Goal: Task Accomplishment & Management: Use online tool/utility

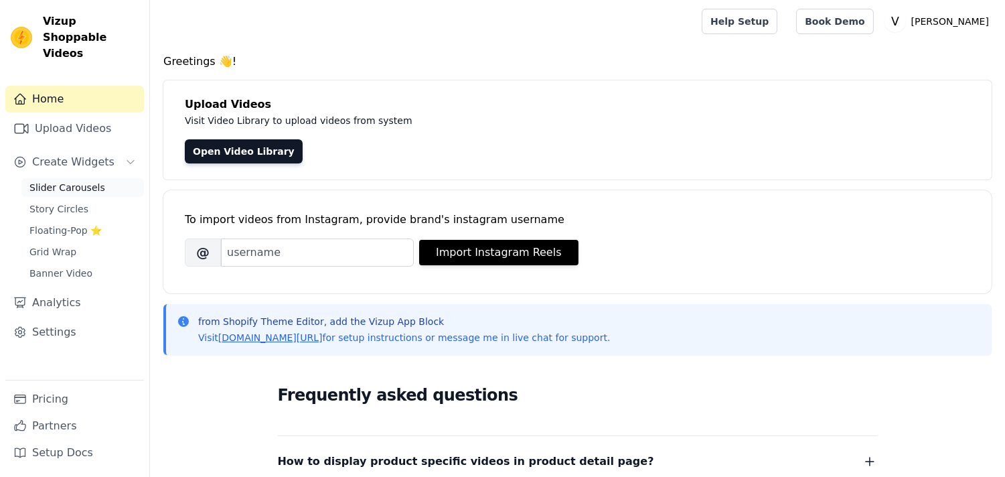
click at [72, 181] on span "Slider Carousels" at bounding box center [67, 187] width 76 height 13
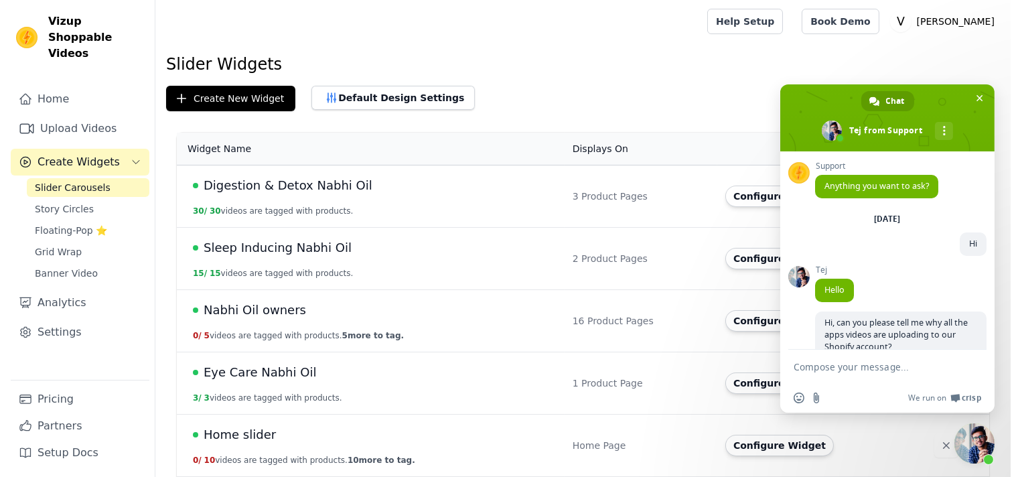
scroll to position [836, 0]
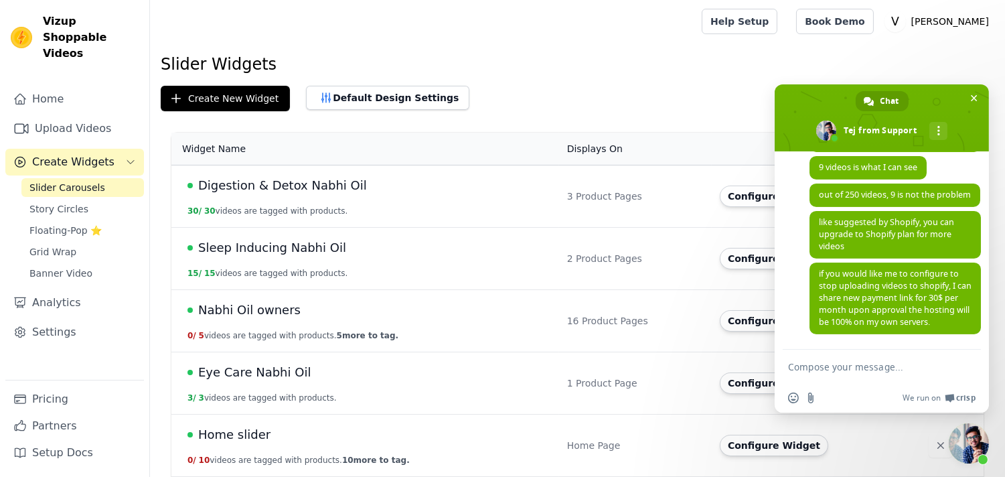
click at [755, 326] on button "Configure Widget" at bounding box center [774, 320] width 108 height 21
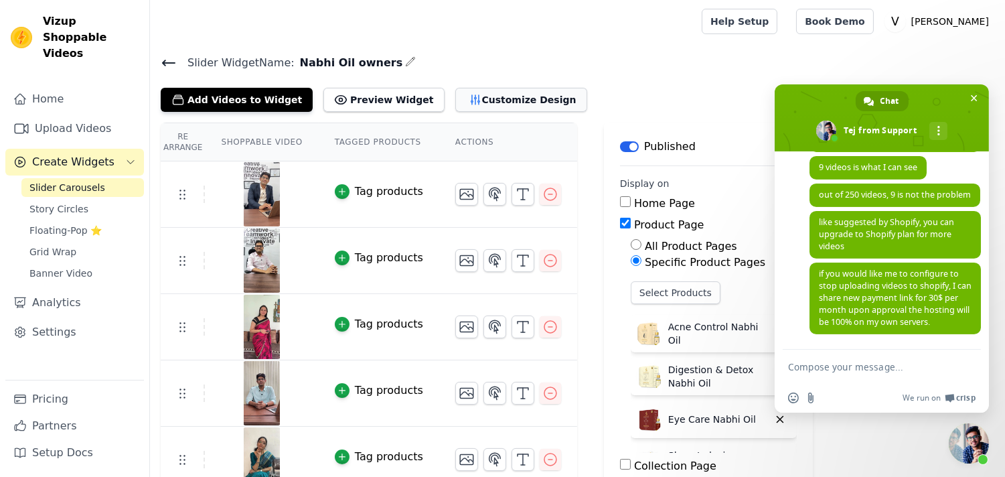
click at [455, 94] on button "Customize Design" at bounding box center [521, 100] width 132 height 24
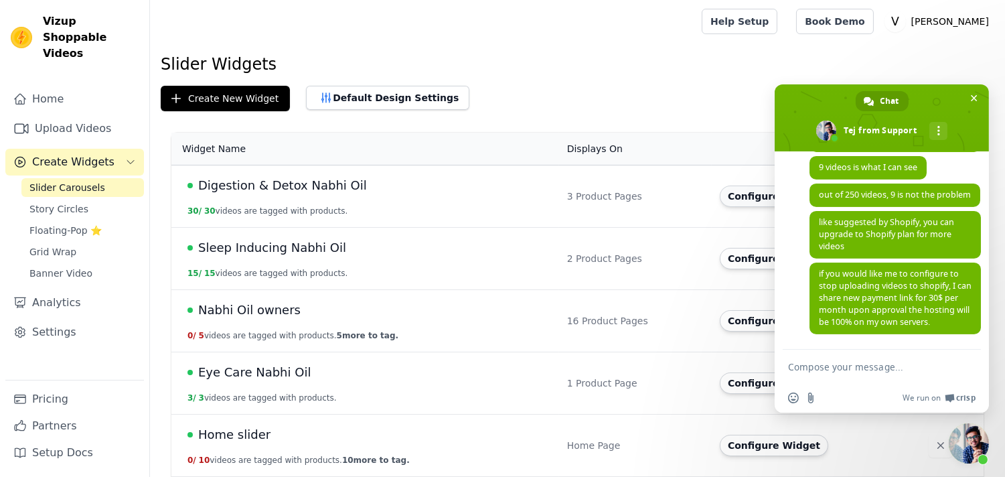
click at [744, 202] on button "Configure Widget" at bounding box center [774, 196] width 108 height 21
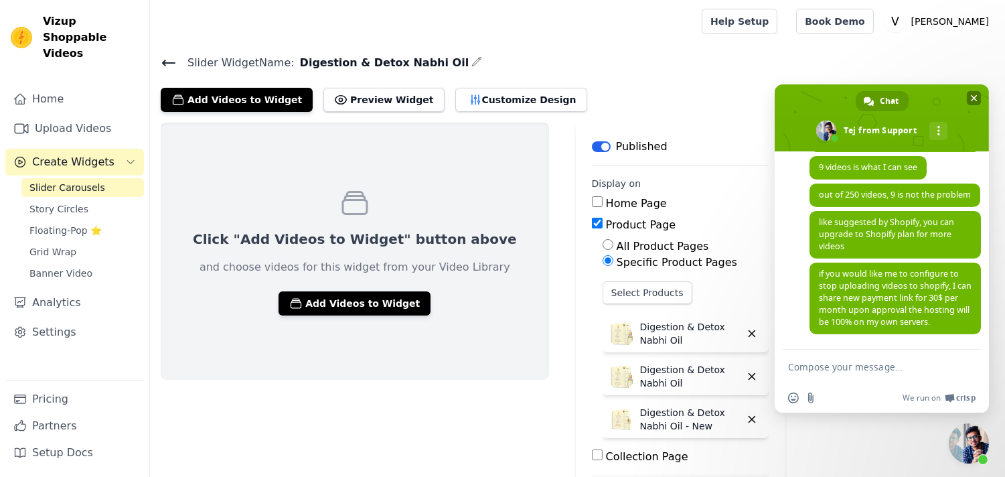
click at [980, 101] on span "Close chat" at bounding box center [974, 98] width 14 height 14
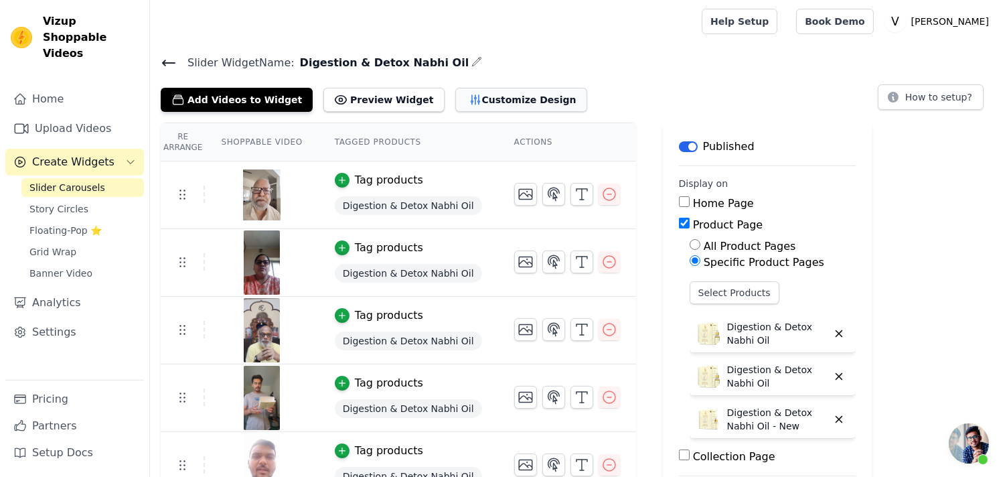
click at [455, 89] on button "Customize Design" at bounding box center [521, 100] width 132 height 24
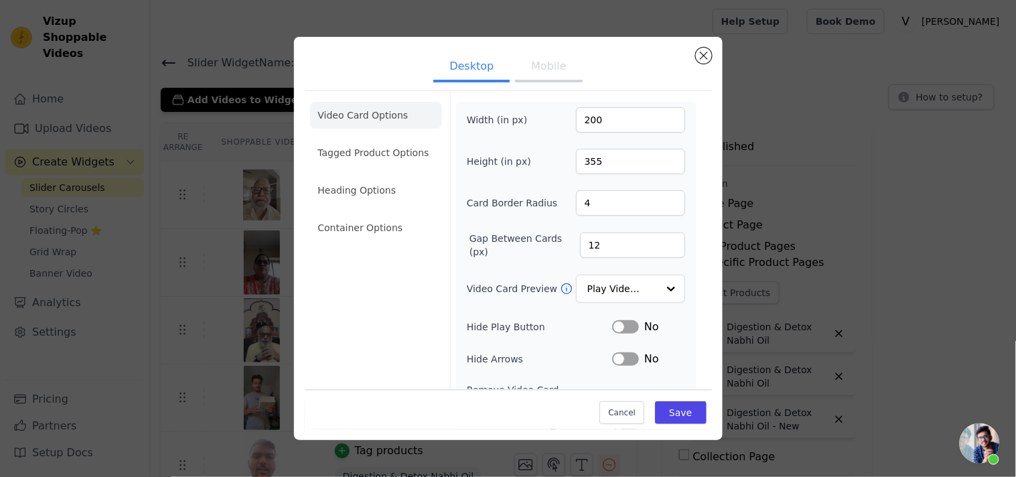
scroll to position [115, 0]
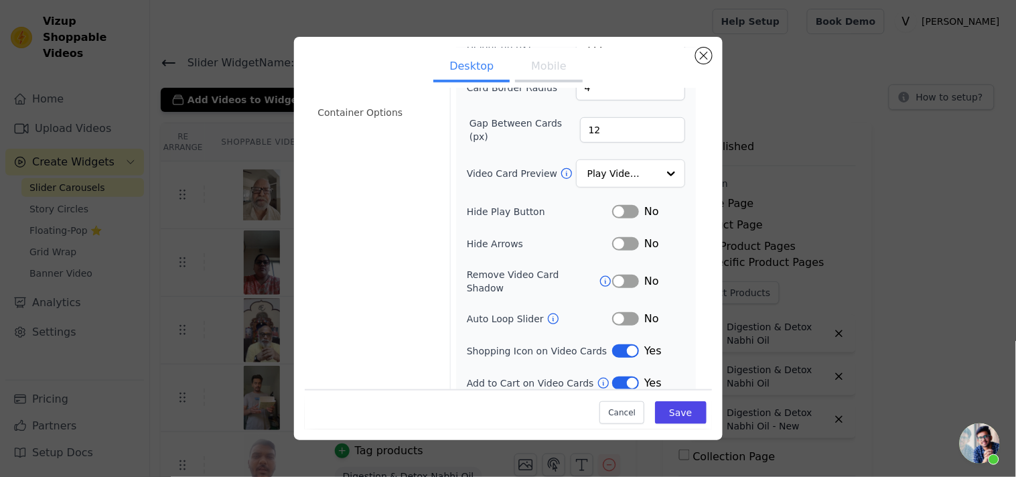
click at [551, 65] on button "Mobile" at bounding box center [548, 67] width 67 height 29
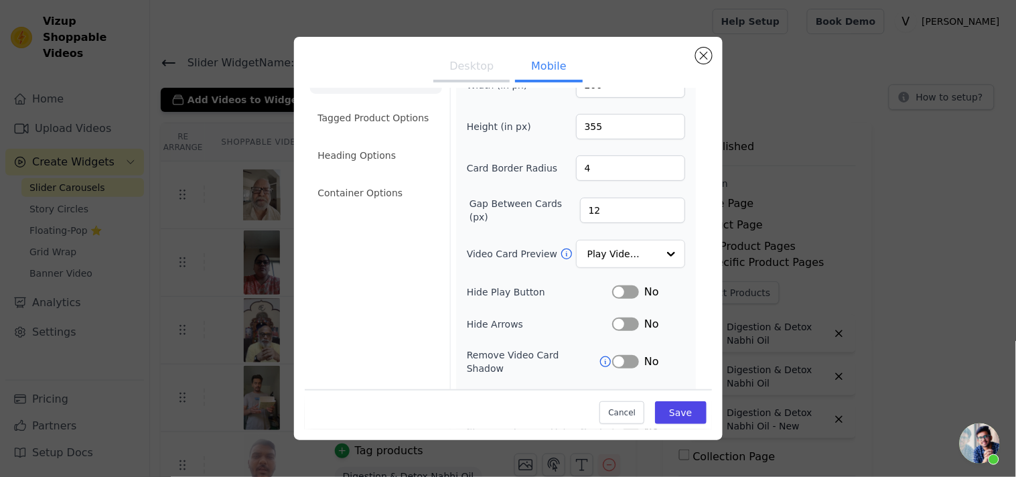
scroll to position [0, 0]
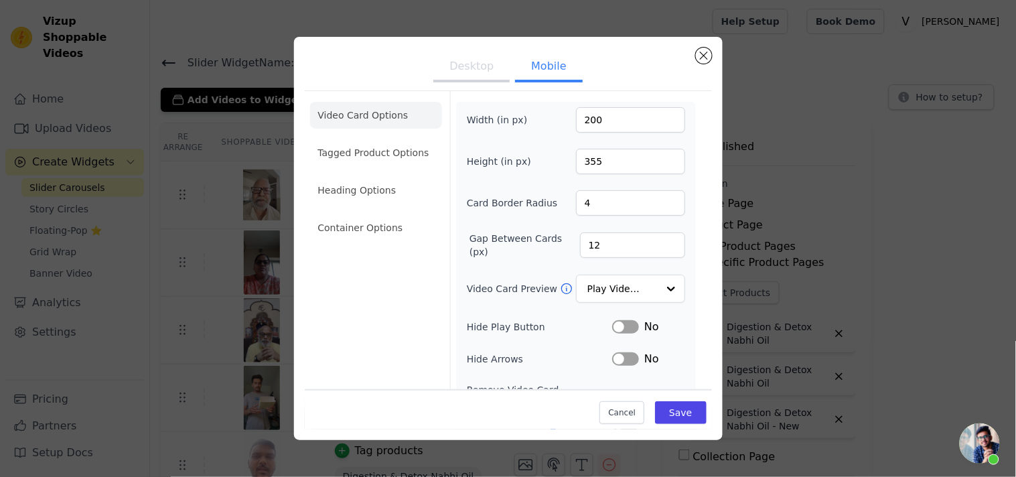
click at [463, 61] on button "Desktop" at bounding box center [471, 67] width 76 height 29
click at [531, 61] on button "Mobile" at bounding box center [548, 67] width 67 height 29
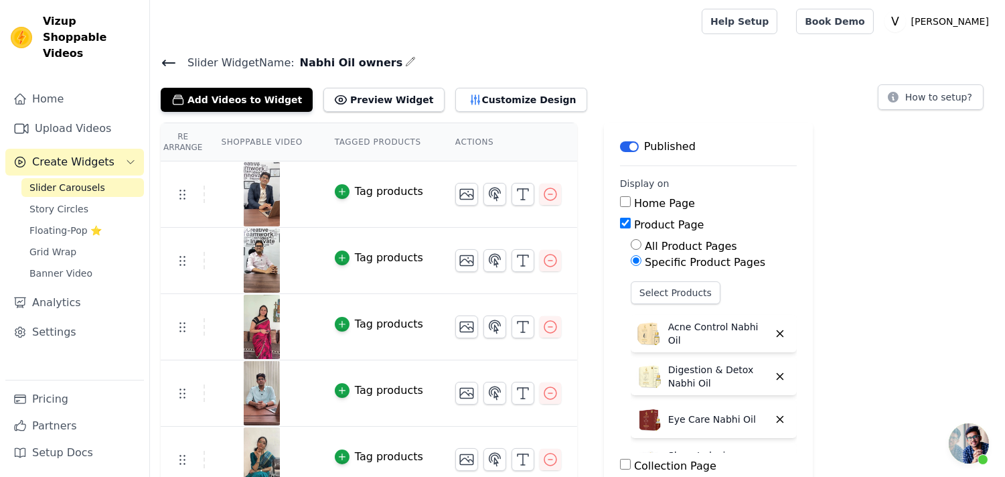
scroll to position [836, 0]
click at [471, 98] on icon "button" at bounding box center [475, 99] width 9 height 9
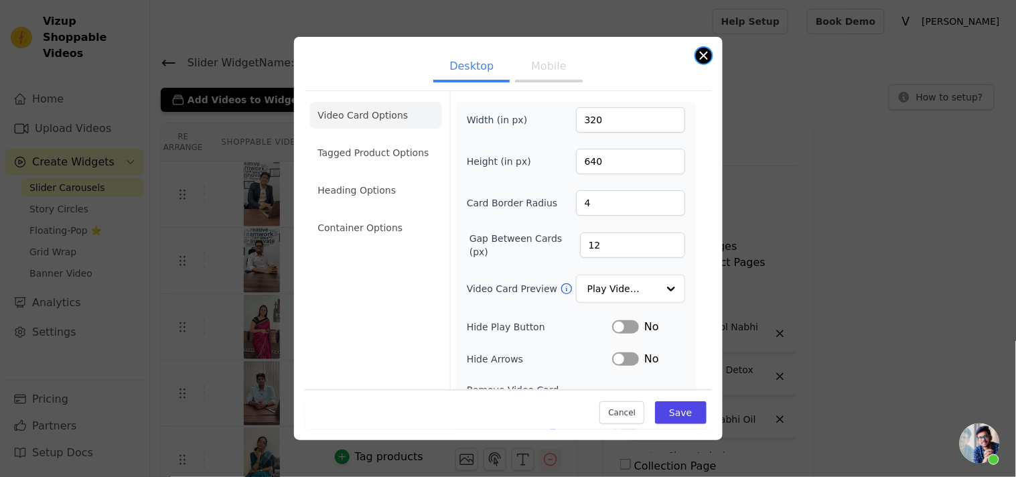
click at [707, 51] on button "Close modal" at bounding box center [704, 56] width 16 height 16
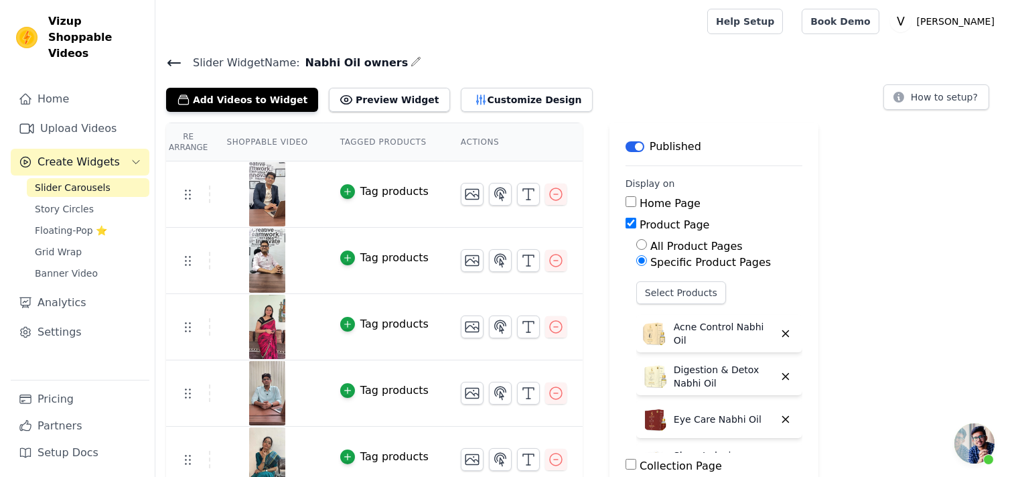
scroll to position [586, 0]
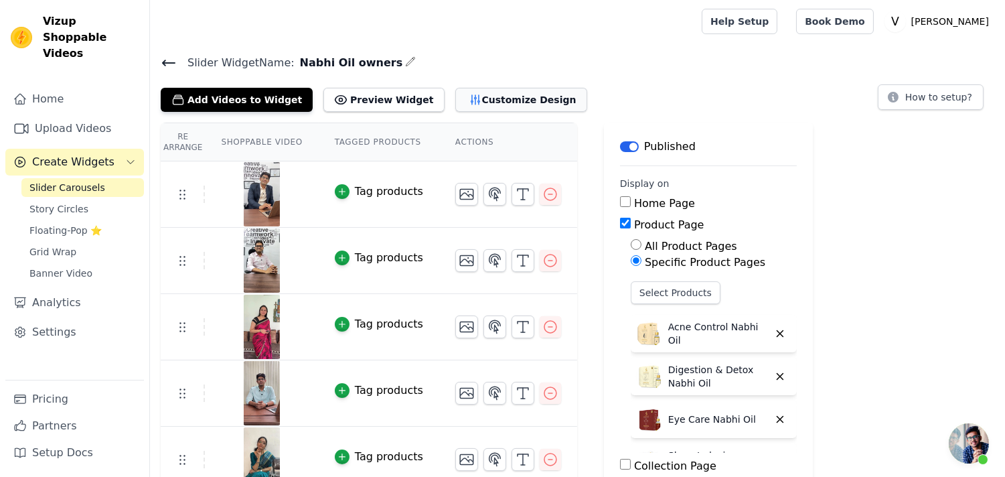
click at [500, 102] on button "Customize Design" at bounding box center [521, 100] width 132 height 24
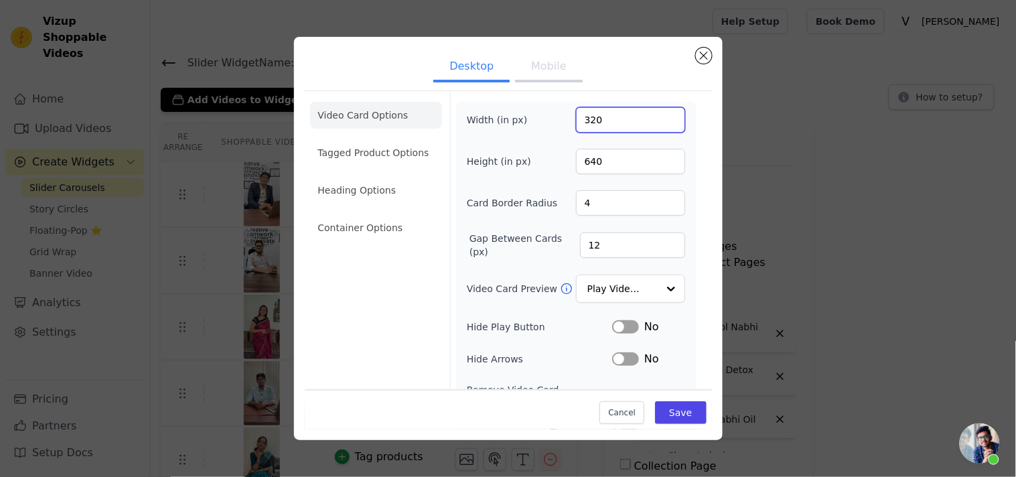
drag, startPoint x: 567, startPoint y: 130, endPoint x: 559, endPoint y: 133, distance: 8.5
click at [559, 133] on div "Width (in px) 320 Height (in px) 640 Card Border Radius 4 Gap Between Cards (px…" at bounding box center [576, 306] width 218 height 399
type input "200"
type input "355"
click at [432, 297] on div "Video Card Options Tagged Product Options Heading Options Container Options" at bounding box center [376, 304] width 132 height 426
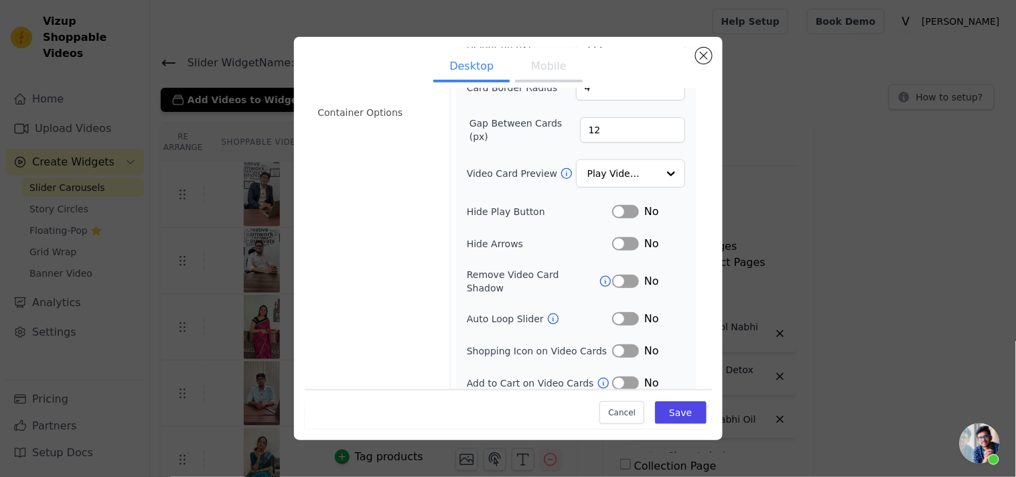
scroll to position [0, 0]
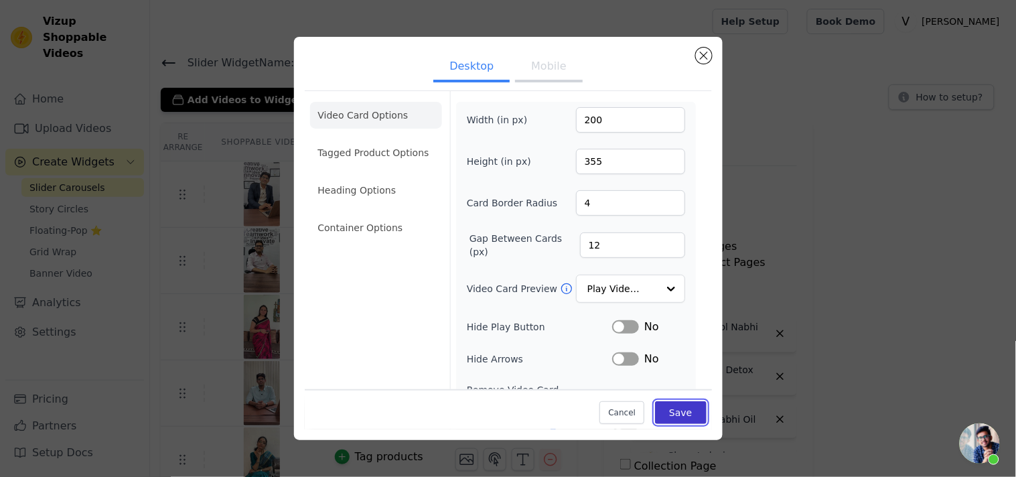
click at [674, 417] on button "Save" at bounding box center [680, 412] width 51 height 23
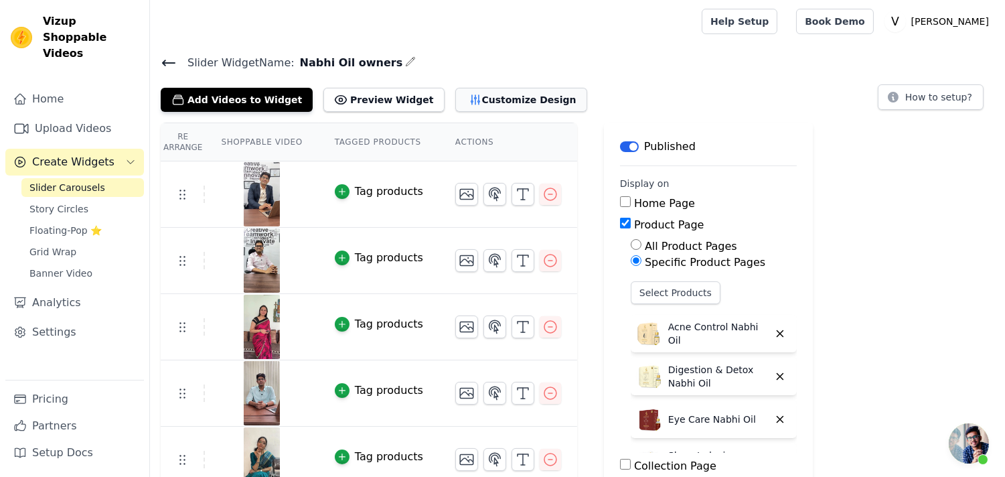
click at [506, 96] on button "Customize Design" at bounding box center [521, 100] width 132 height 24
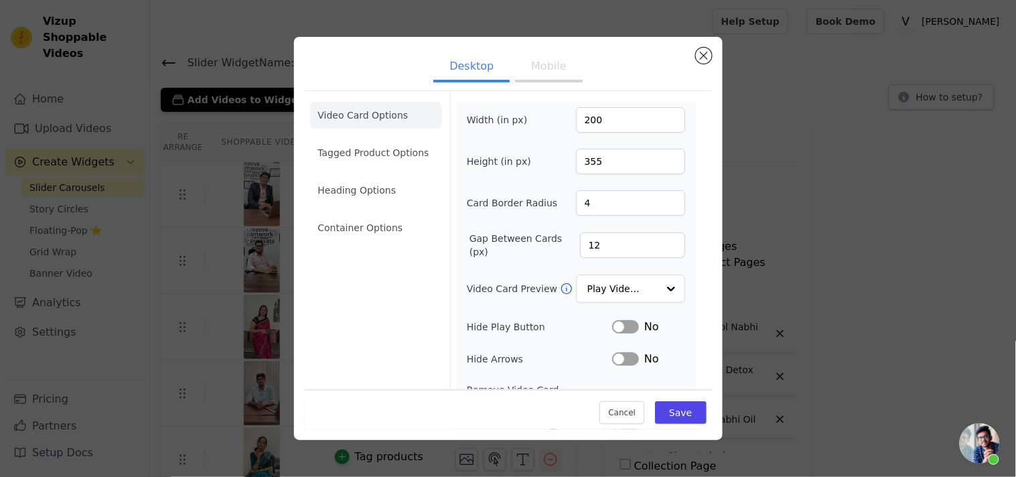
click at [525, 66] on button "Mobile" at bounding box center [548, 67] width 67 height 29
click at [683, 417] on button "Save" at bounding box center [680, 412] width 51 height 23
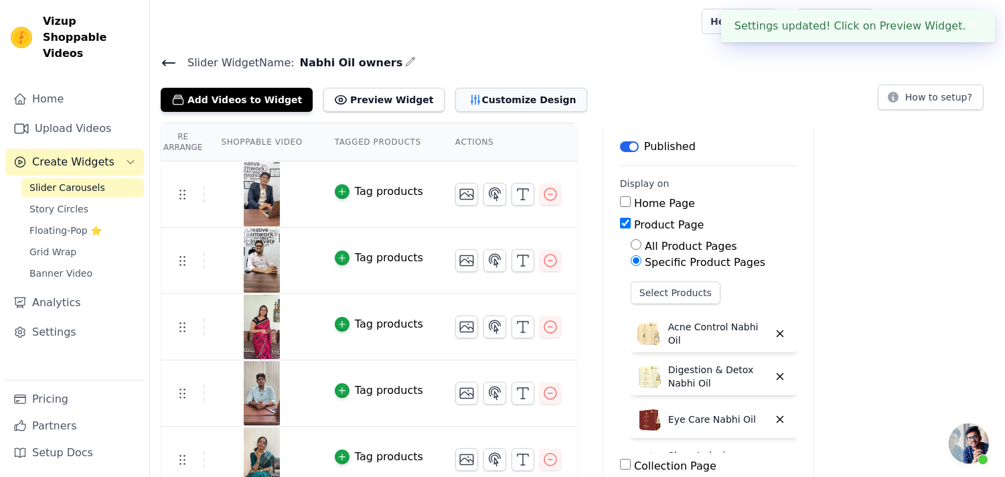
click at [512, 97] on button "Customize Design" at bounding box center [521, 100] width 132 height 24
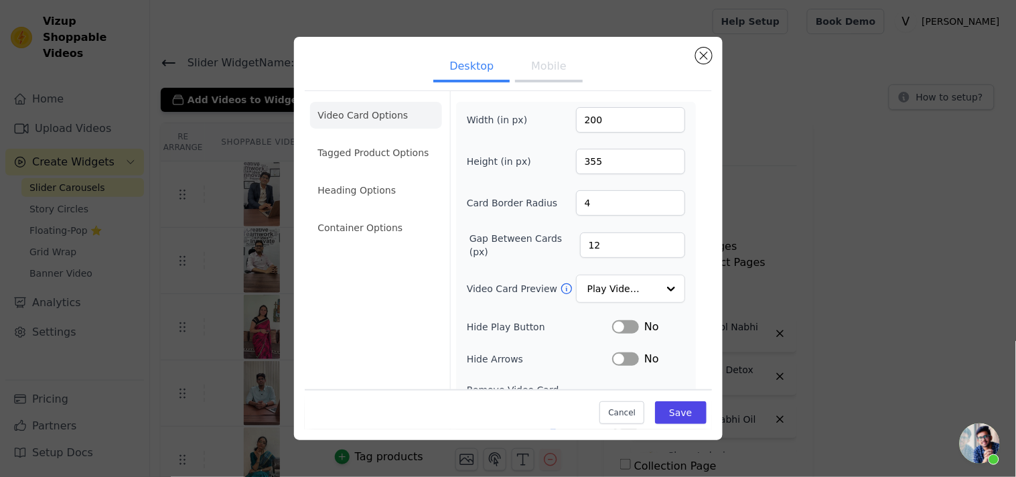
click at [520, 71] on button "Mobile" at bounding box center [548, 67] width 67 height 29
click at [706, 60] on button "Close modal" at bounding box center [704, 56] width 16 height 16
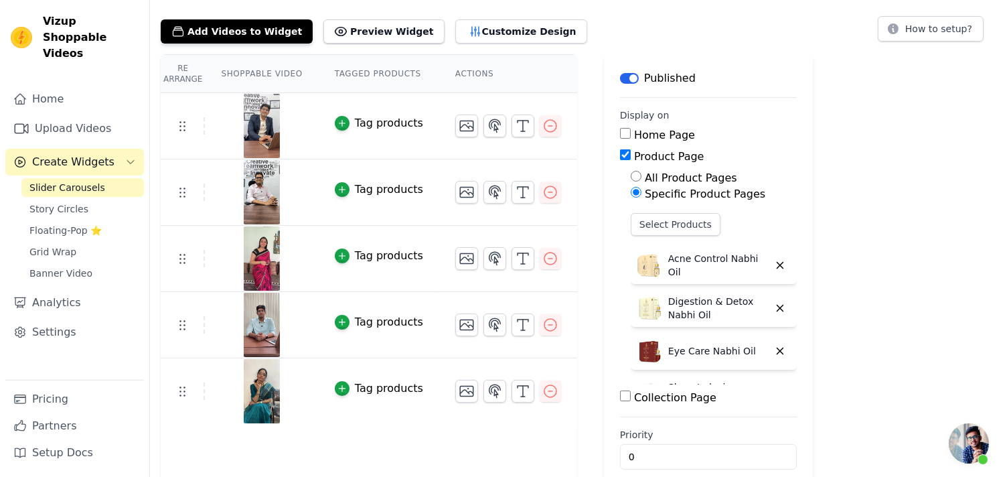
scroll to position [87, 0]
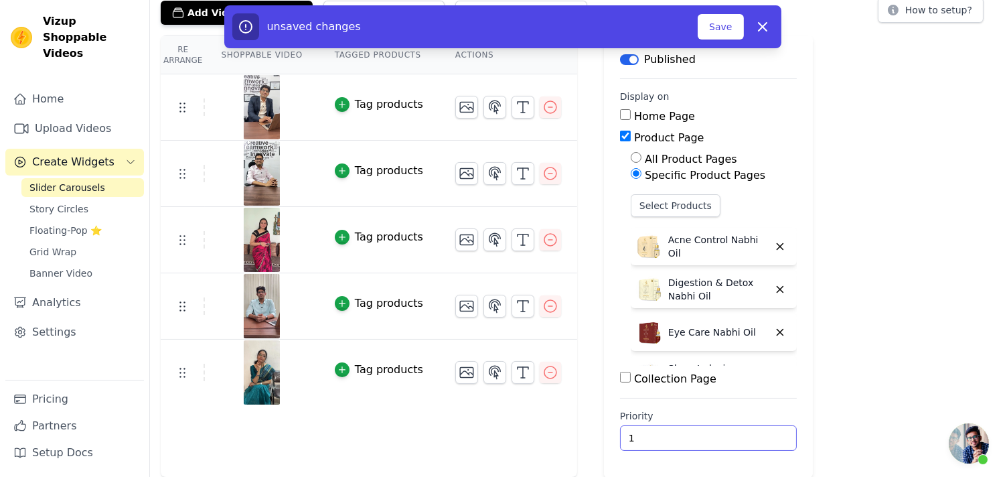
type input "1"
click at [760, 431] on input "1" at bounding box center [708, 437] width 177 height 25
click at [732, 28] on button "Save" at bounding box center [721, 26] width 46 height 25
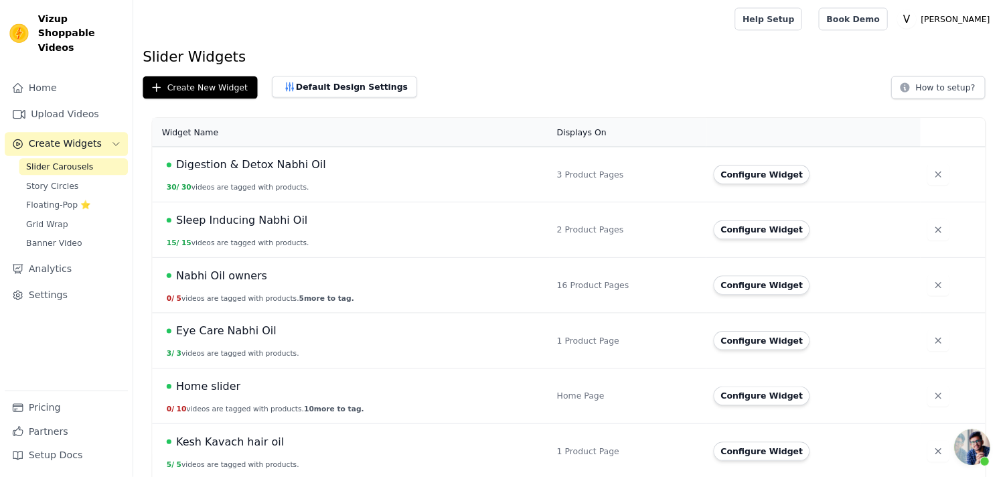
scroll to position [586, 0]
